Goal: Find specific page/section: Find specific page/section

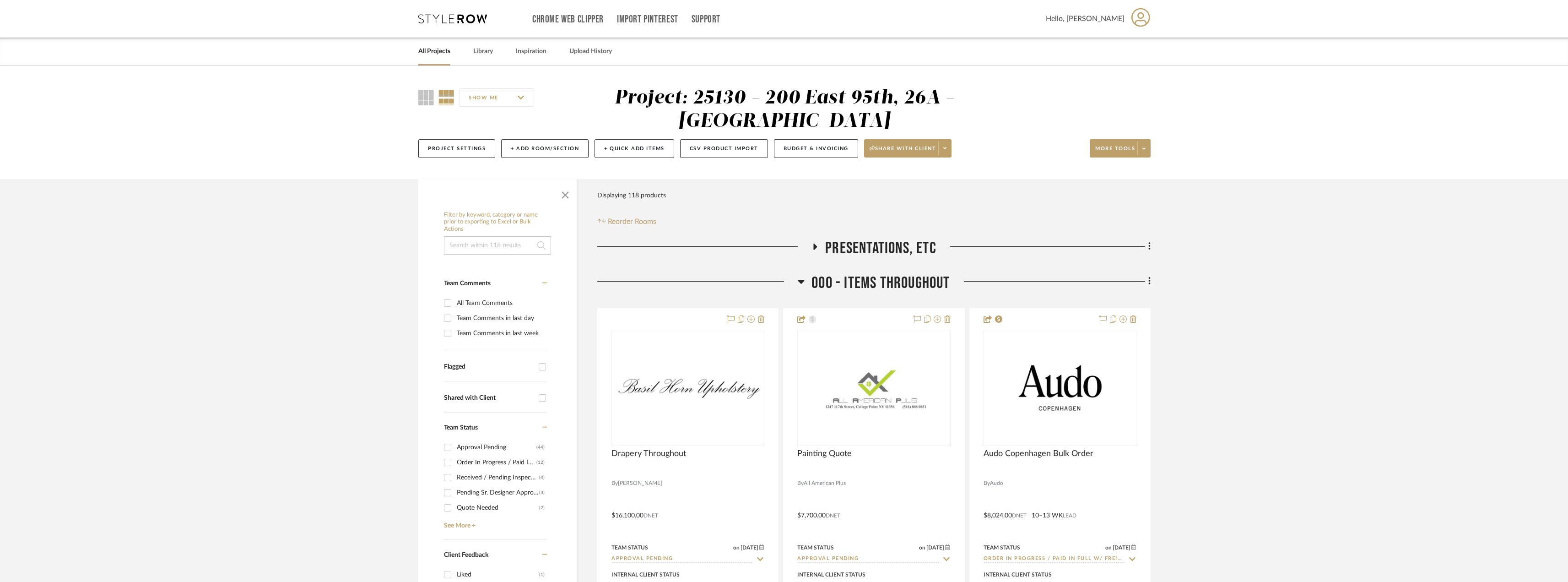
click at [433, 20] on icon at bounding box center [453, 18] width 68 height 9
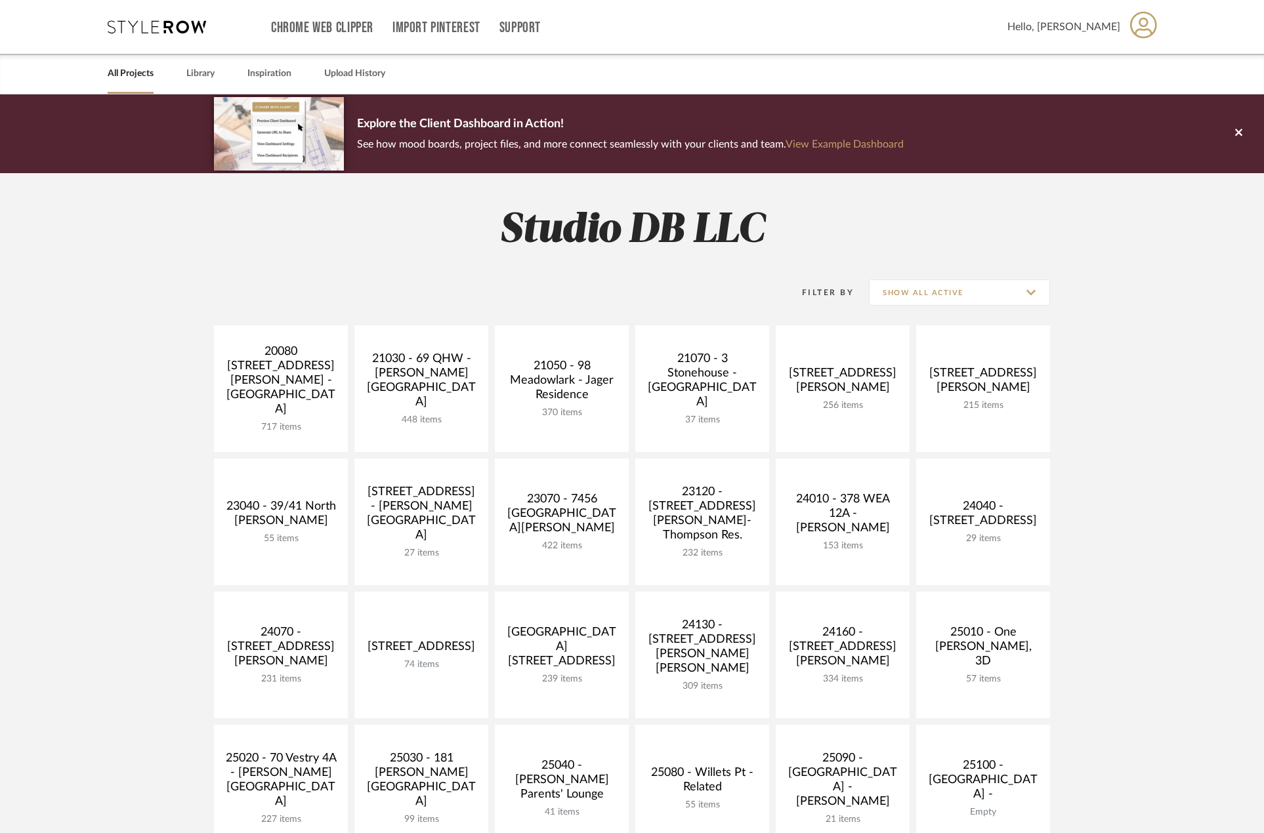
drag, startPoint x: 1, startPoint y: 448, endPoint x: 106, endPoint y: 432, distance: 106.8
click at [146, 433] on project-collections "Explore the Client Dashboard in Action! See how mood boards, project files, and…" at bounding box center [632, 721] width 1264 height 1254
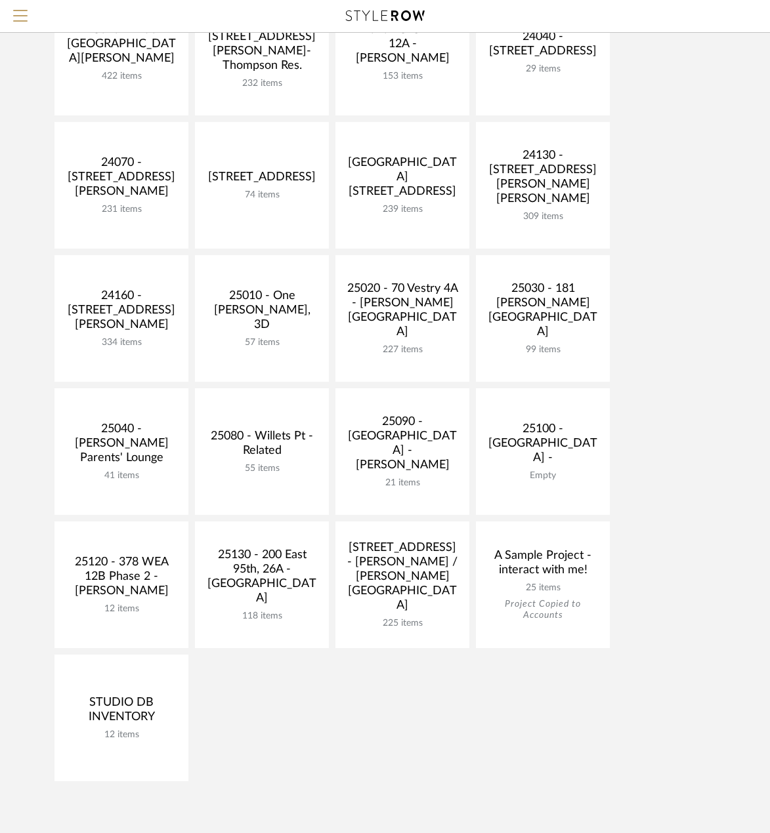
scroll to position [590, 0]
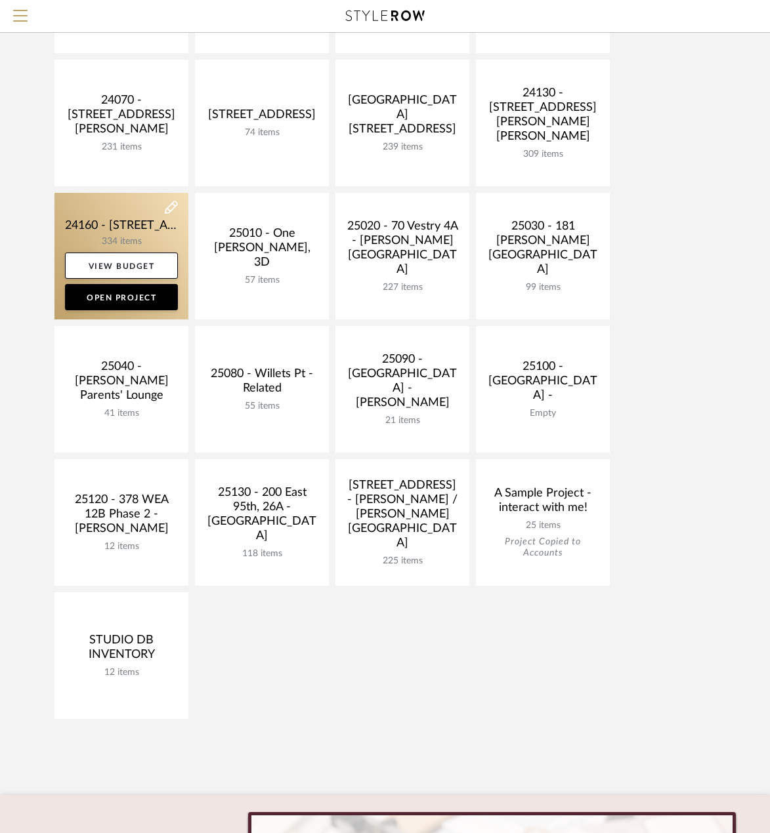
click at [99, 225] on link at bounding box center [121, 256] width 134 height 127
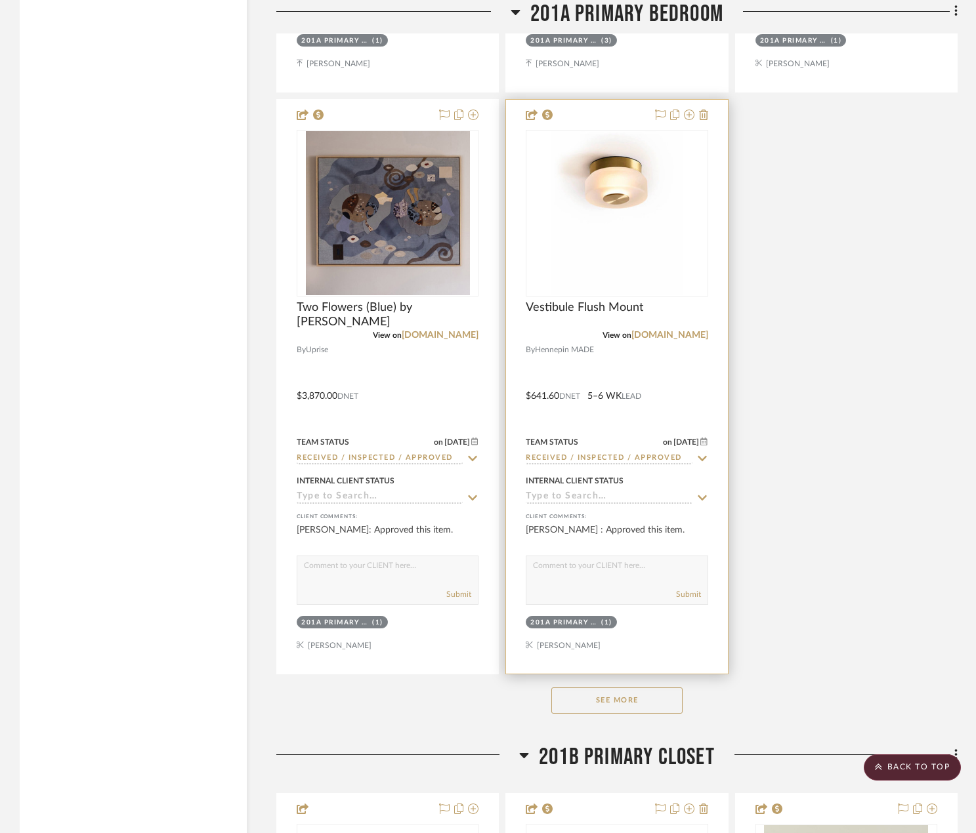
scroll to position [27619, 0]
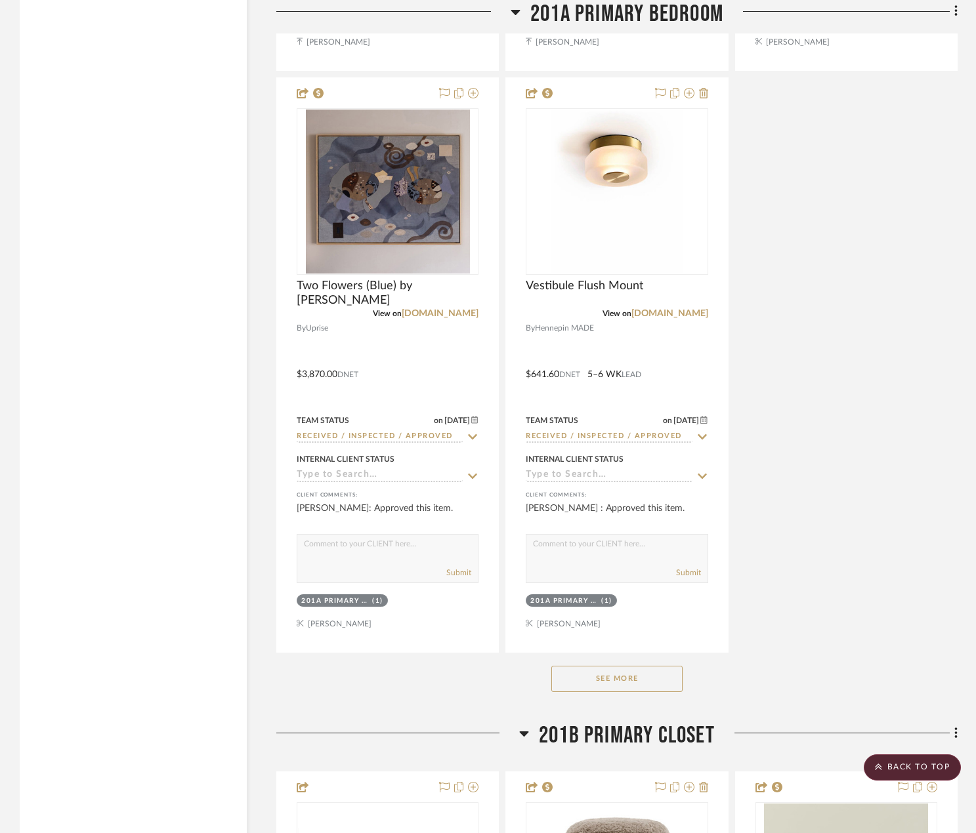
click at [620, 672] on button "See More" at bounding box center [616, 679] width 131 height 26
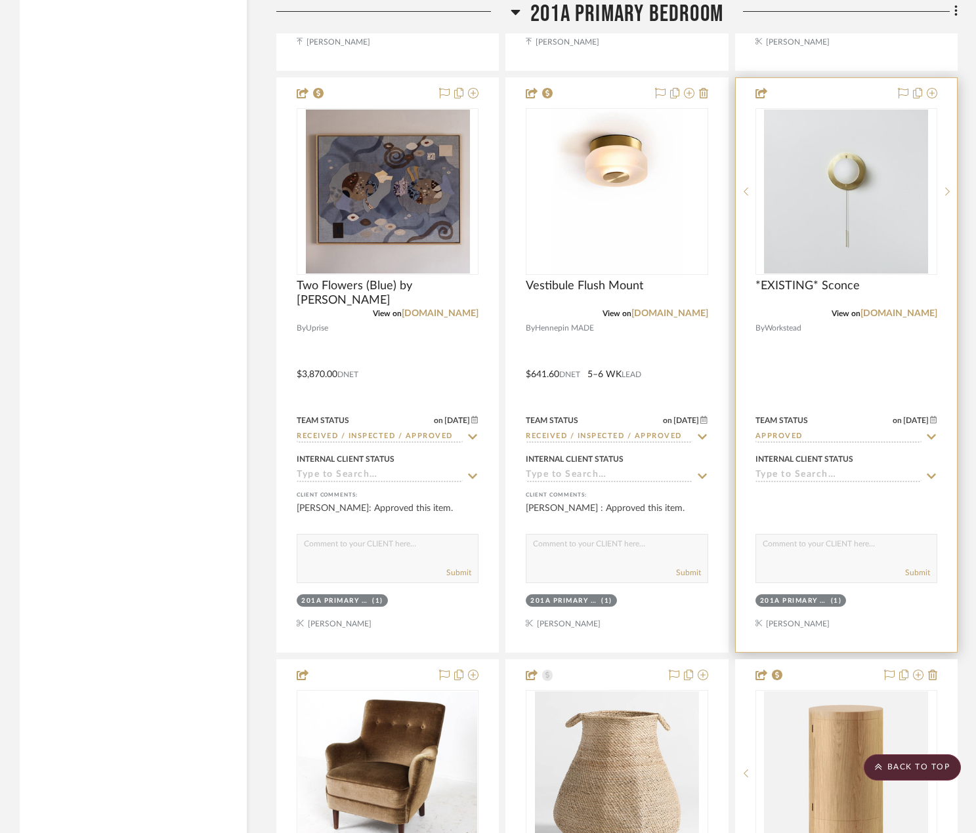
scroll to position [28144, 0]
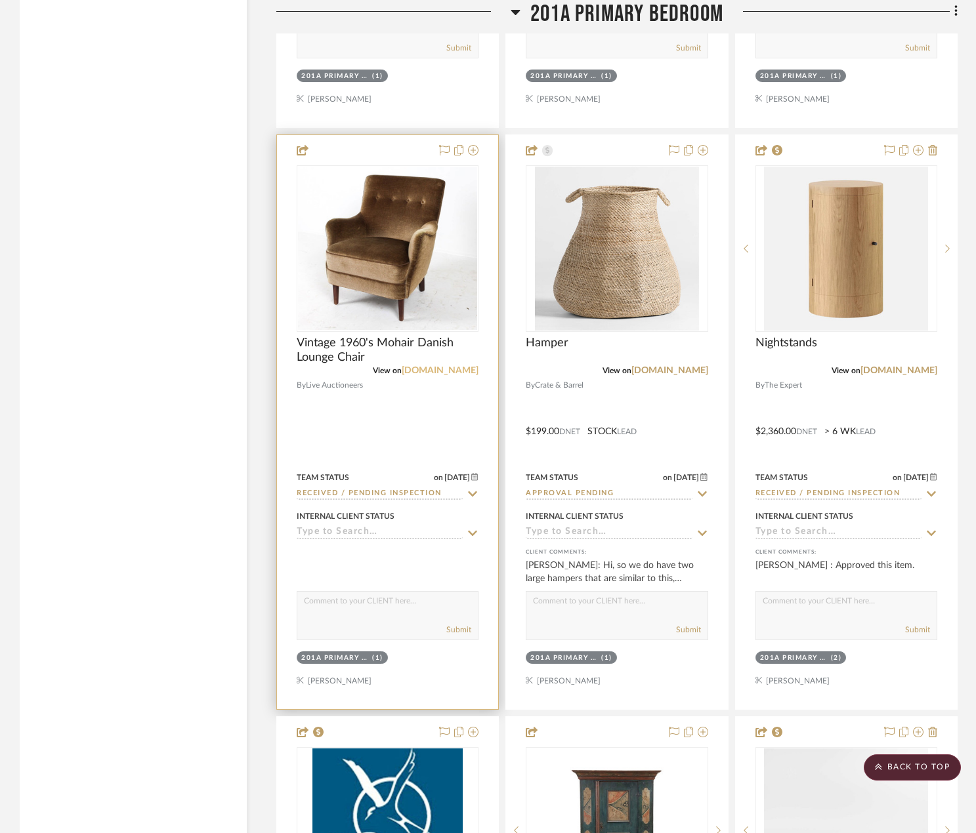
click at [408, 370] on link "[DOMAIN_NAME]" at bounding box center [439, 370] width 77 height 9
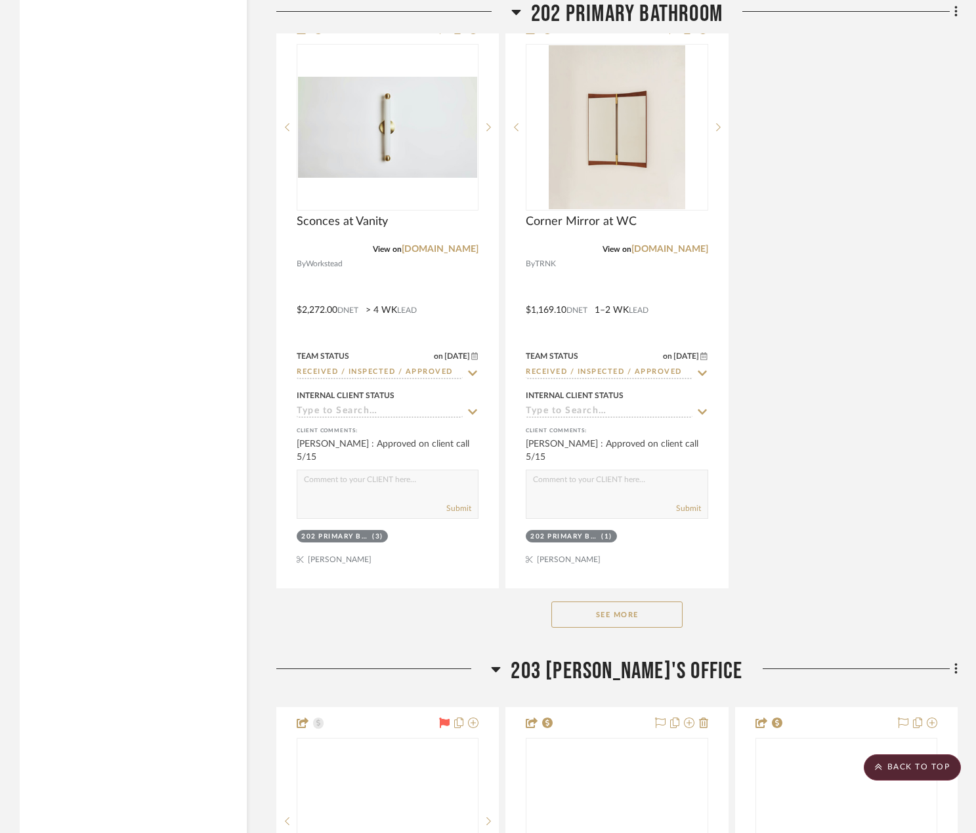
scroll to position [33458, 0]
